Goal: Transaction & Acquisition: Obtain resource

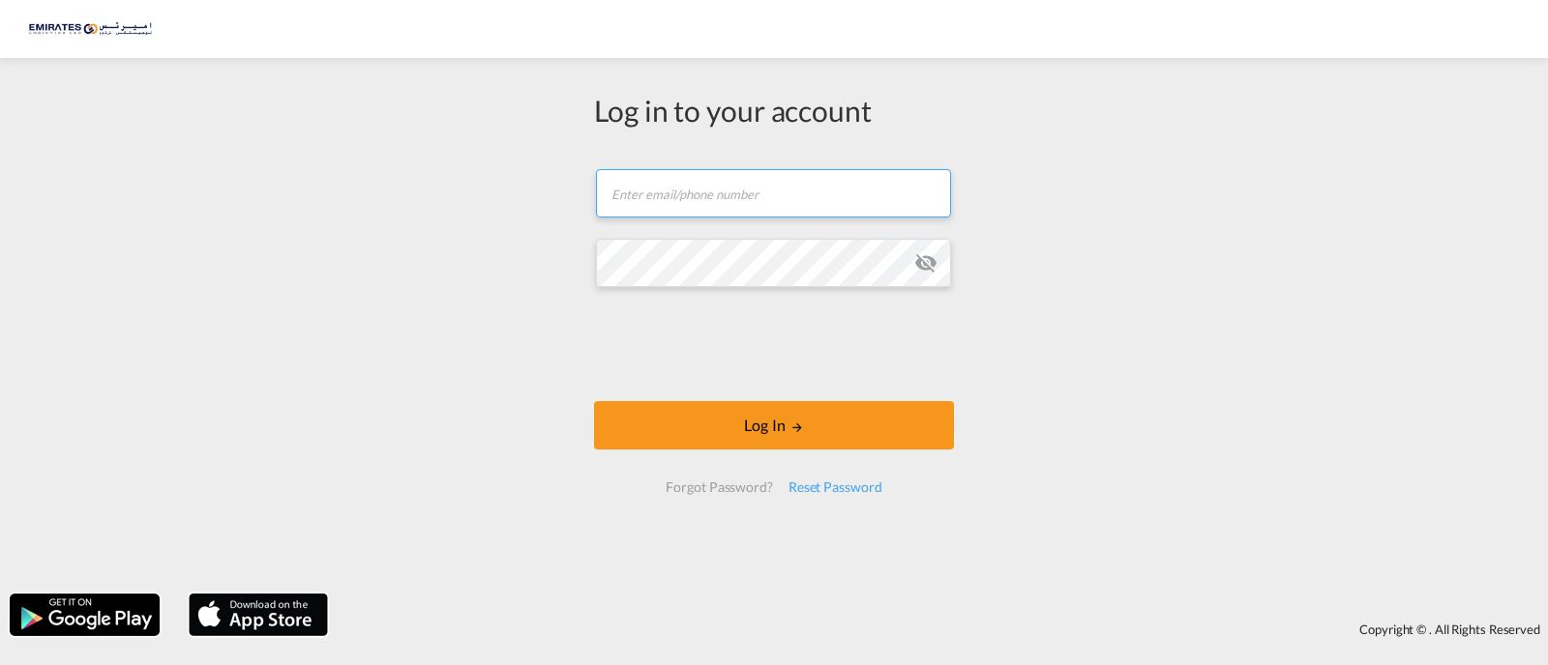
click at [688, 179] on input "text" at bounding box center [773, 193] width 355 height 48
paste input "[PERSON_NAME][EMAIL_ADDRESS][DOMAIN_NAME]"
type input "[PERSON_NAME][EMAIL_ADDRESS][DOMAIN_NAME]"
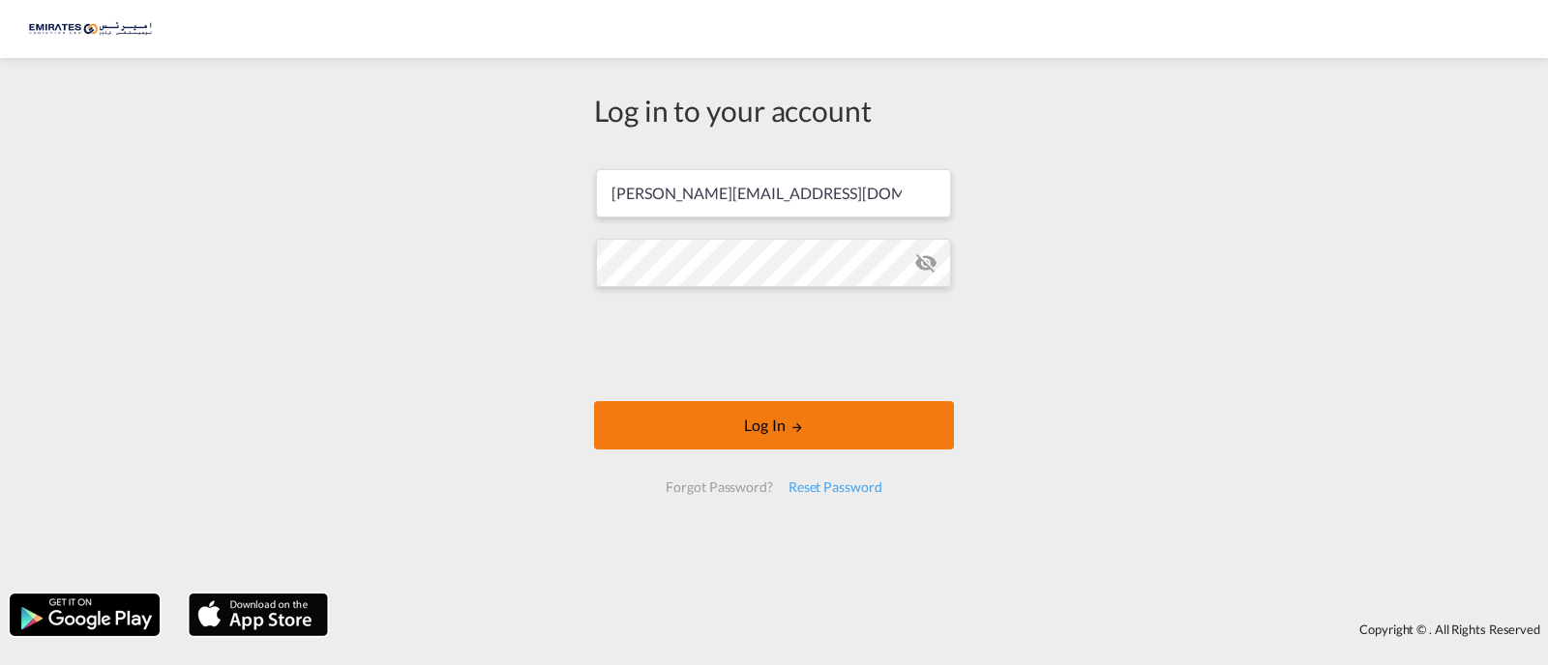
click at [761, 431] on button "Log In" at bounding box center [774, 425] width 360 height 48
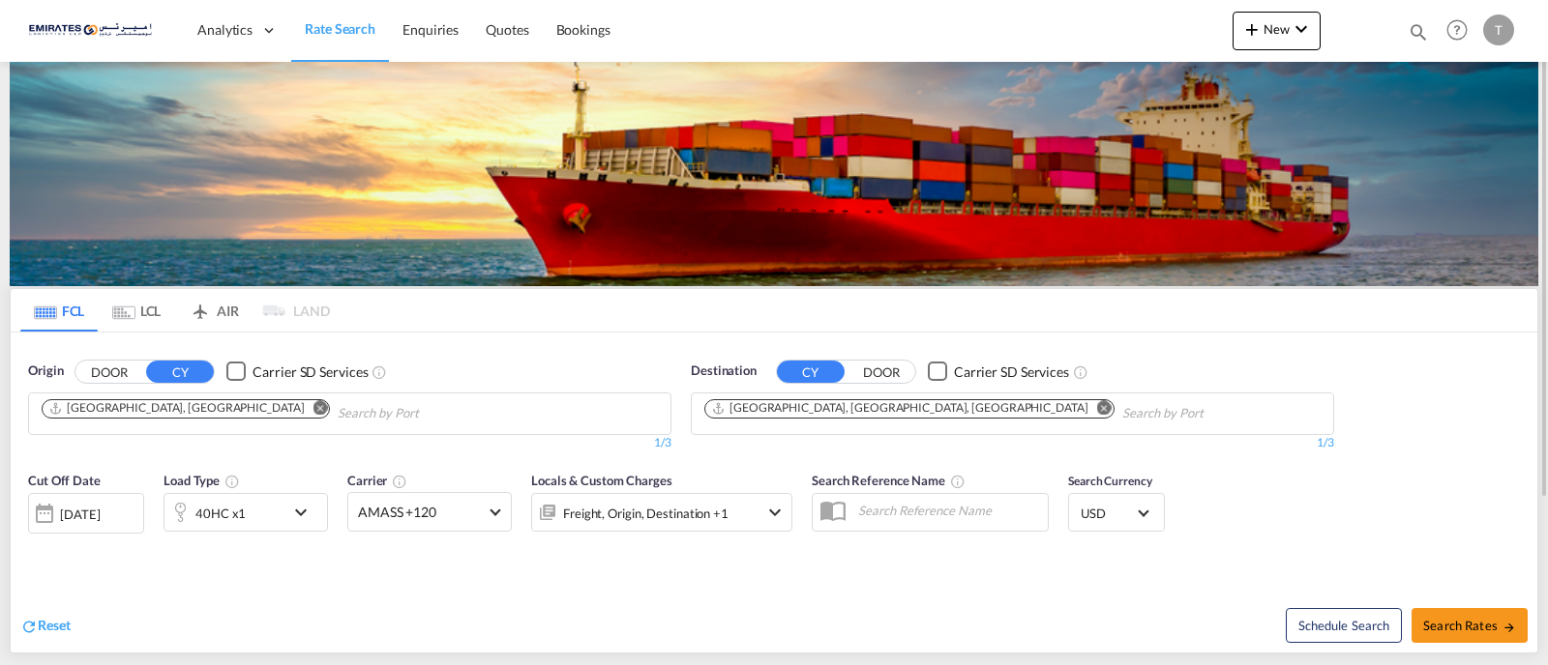
click at [1097, 412] on md-icon "Remove" at bounding box center [1104, 407] width 15 height 15
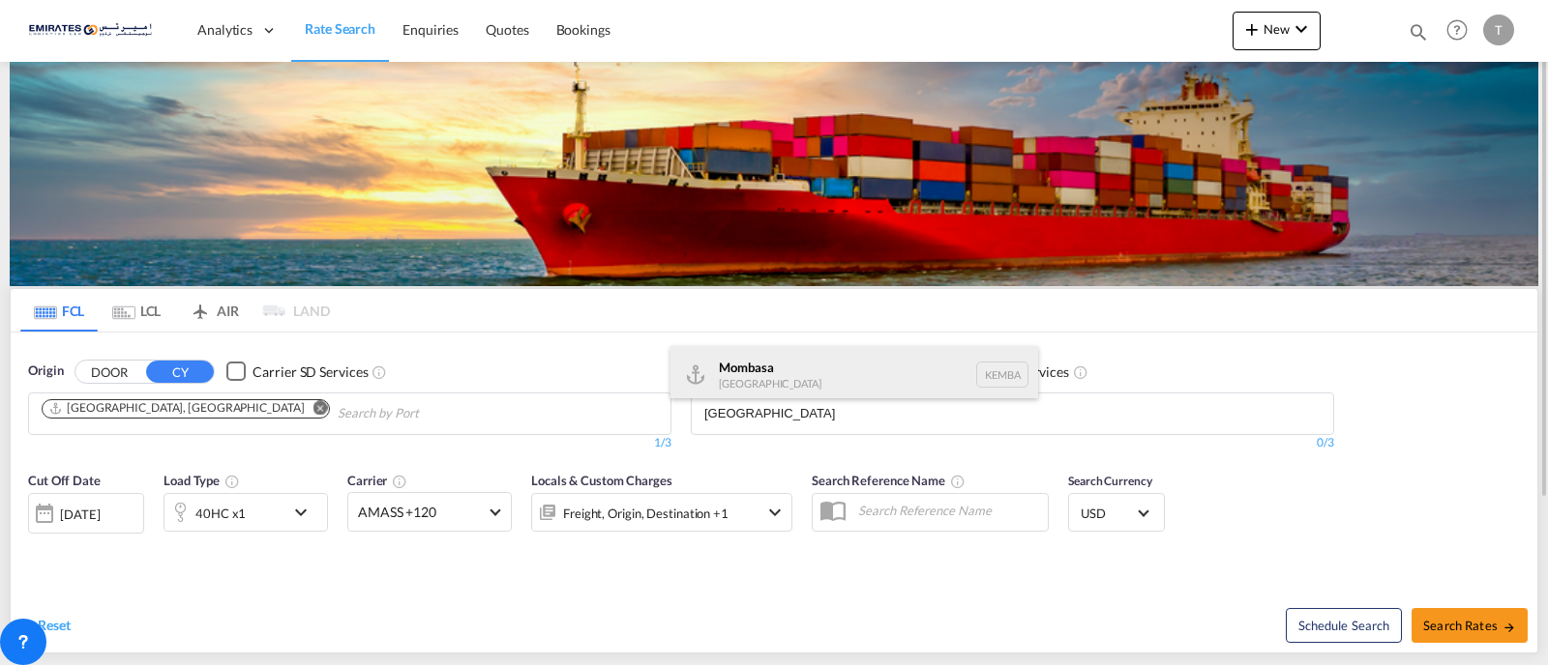
type input "[GEOGRAPHIC_DATA]"
click at [805, 364] on div "Mombasa [GEOGRAPHIC_DATA] [GEOGRAPHIC_DATA]" at bounding box center [854, 375] width 368 height 58
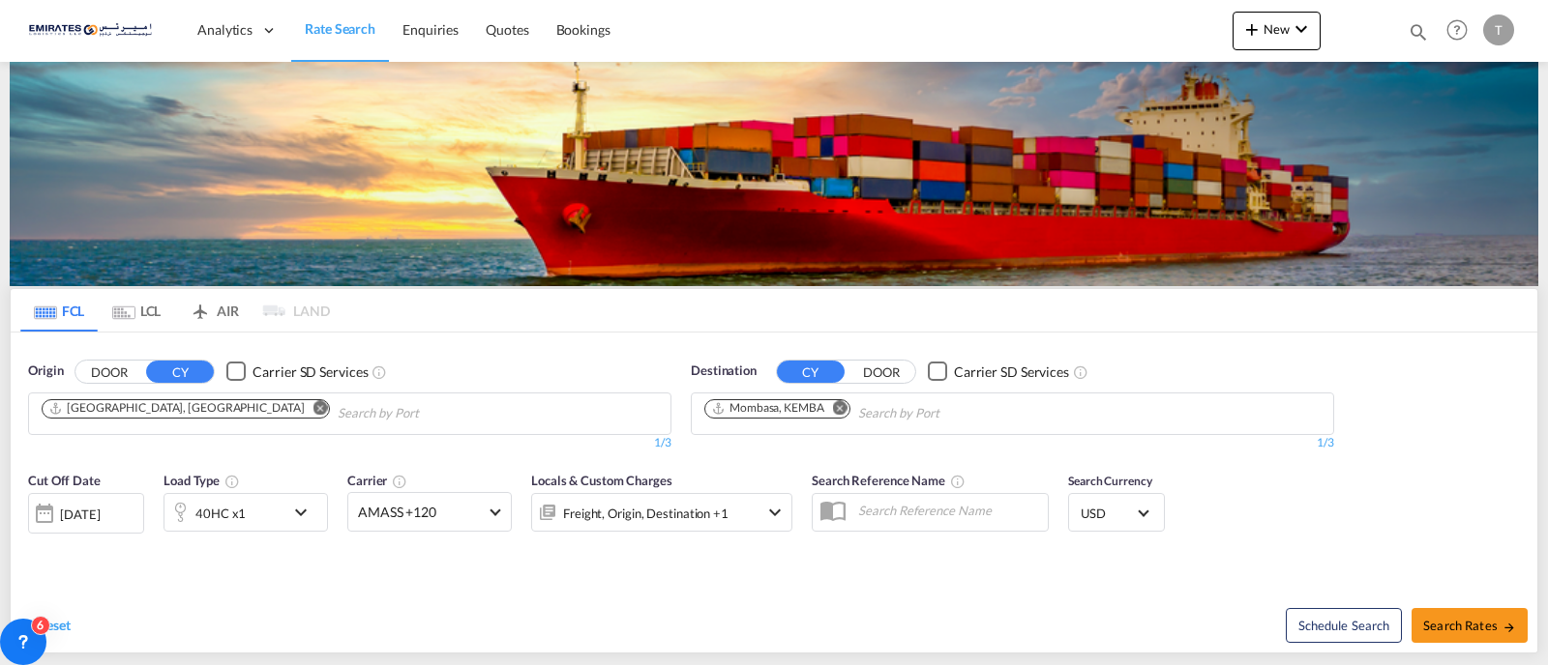
click at [280, 515] on div "40HC x1" at bounding box center [224, 512] width 120 height 39
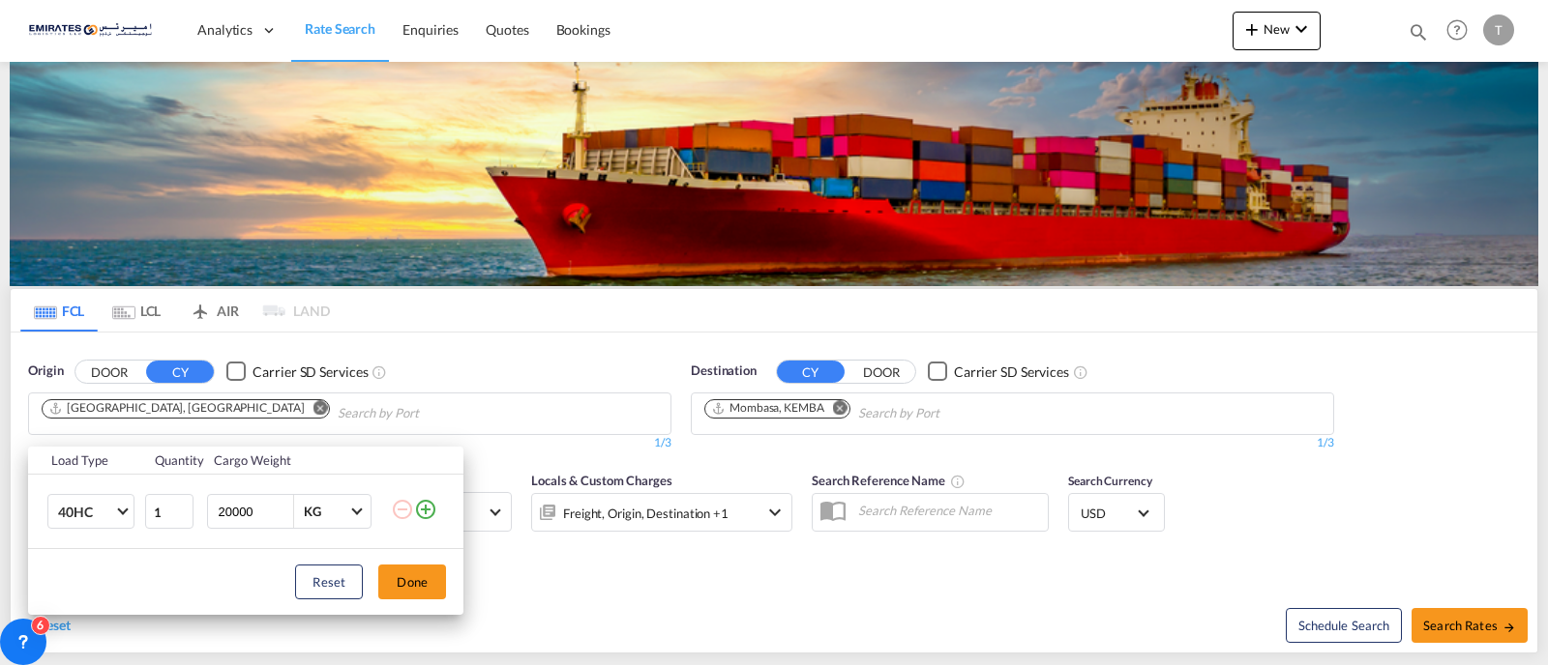
click at [428, 508] on md-icon "icon-plus-circle-outline" at bounding box center [425, 509] width 23 height 23
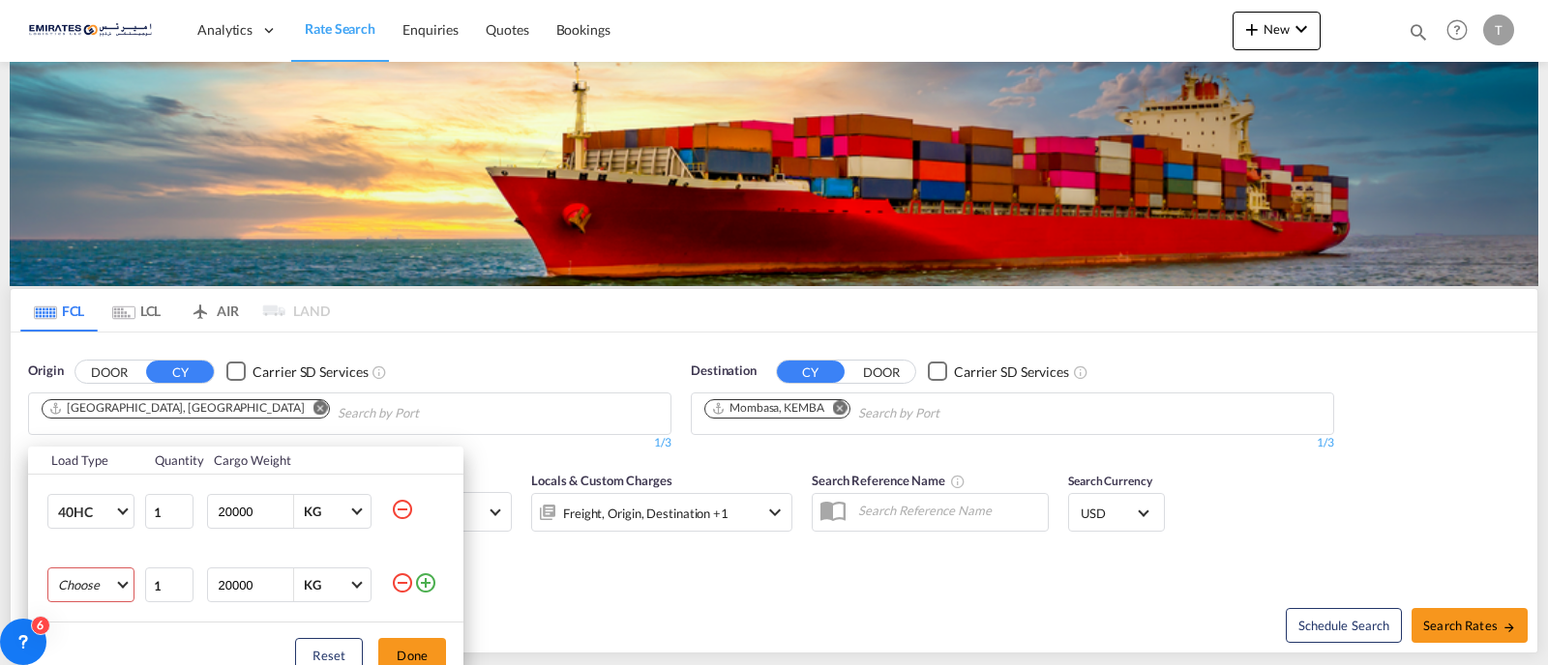
click at [79, 592] on md-select "Choose 20GP 40GP 40HC 45HC 20RE 40RE 40HR 20OT 40OT 20FR 40FR 40NR 20NR 45S 20T…" at bounding box center [90, 585] width 87 height 35
click at [90, 428] on md-option "20GP" at bounding box center [109, 432] width 132 height 46
click at [407, 645] on button "Done" at bounding box center [412, 655] width 68 height 35
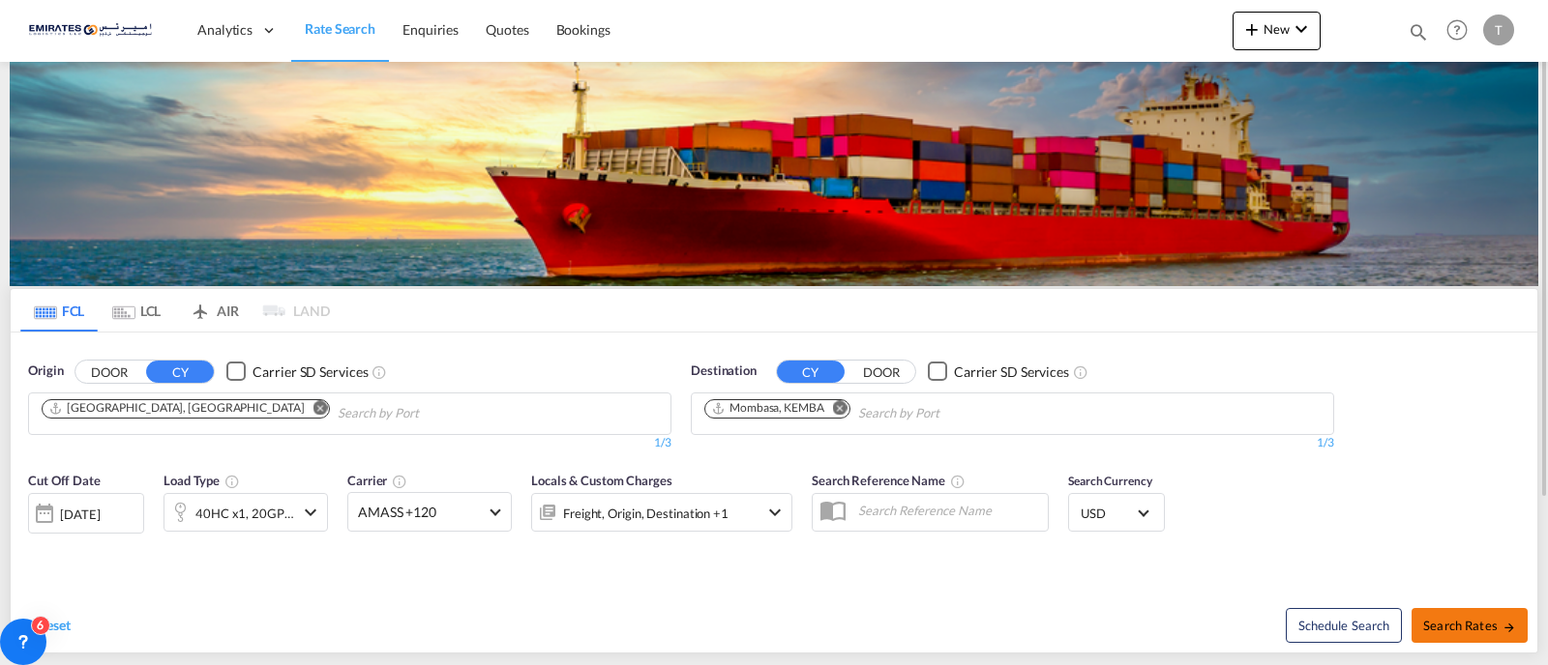
click at [1477, 617] on button "Search Rates" at bounding box center [1469, 625] width 116 height 35
type input "AEJEA to KEMBA / [DATE]"
